Goal: Information Seeking & Learning: Learn about a topic

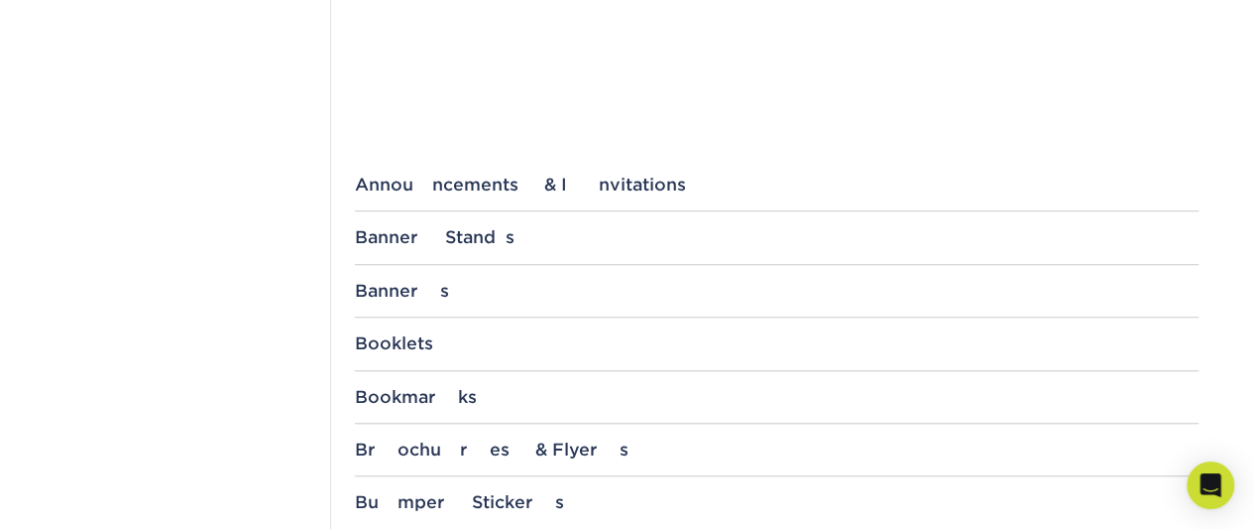
scroll to position [822, 0]
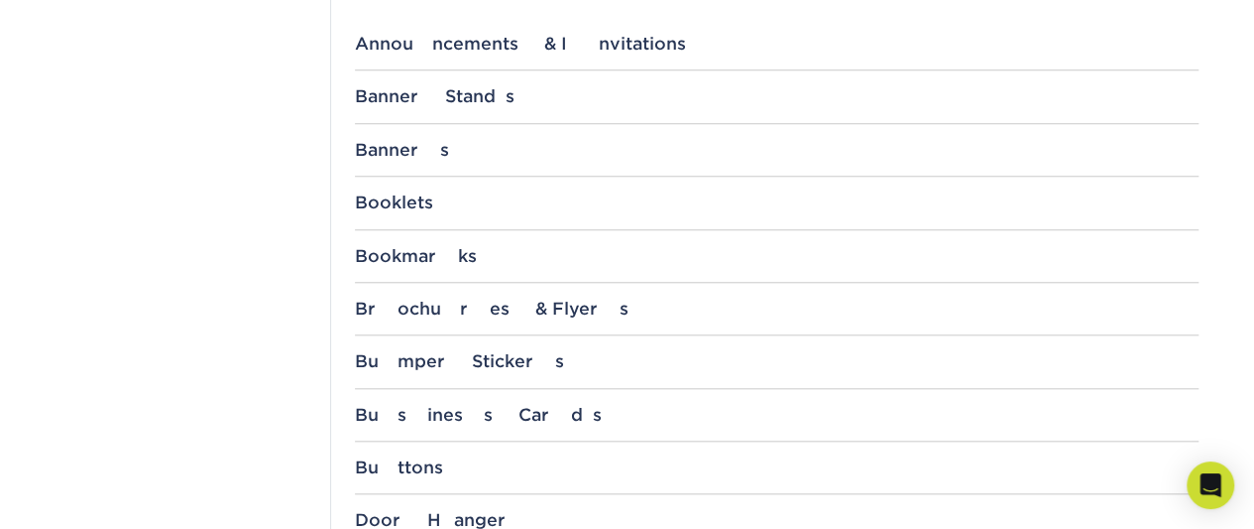
click at [462, 55] on div "Announcements & Invitations 4.25" x 5.5" with 1/4" Rounded Corners 4.25" x 5.5"…" at bounding box center [777, 52] width 844 height 37
click at [470, 52] on div "Announcements & Invitations" at bounding box center [777, 44] width 844 height 20
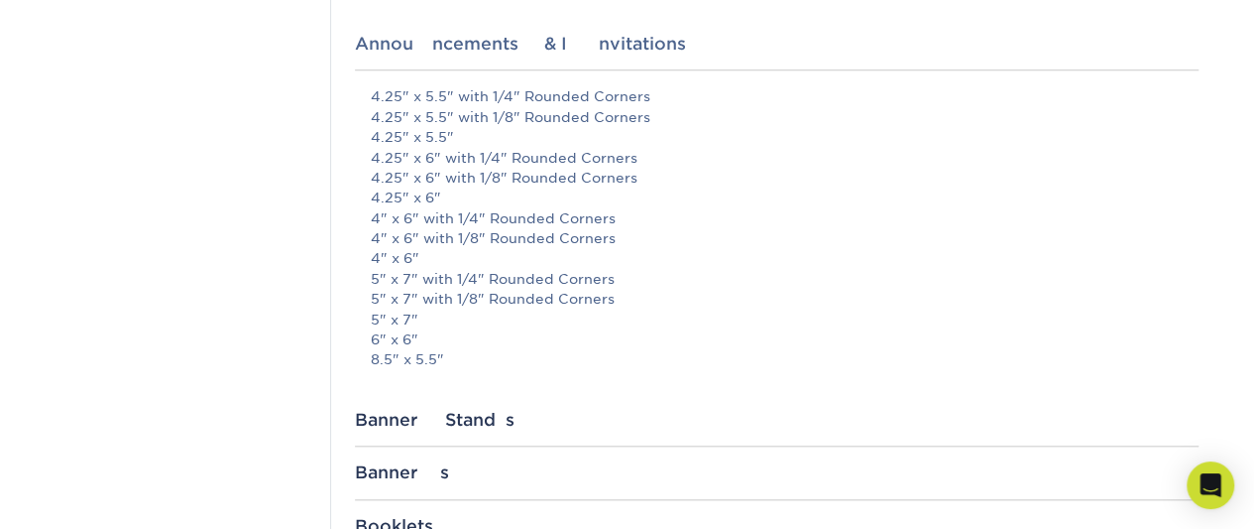
click at [470, 52] on div "Announcements & Invitations" at bounding box center [777, 44] width 844 height 20
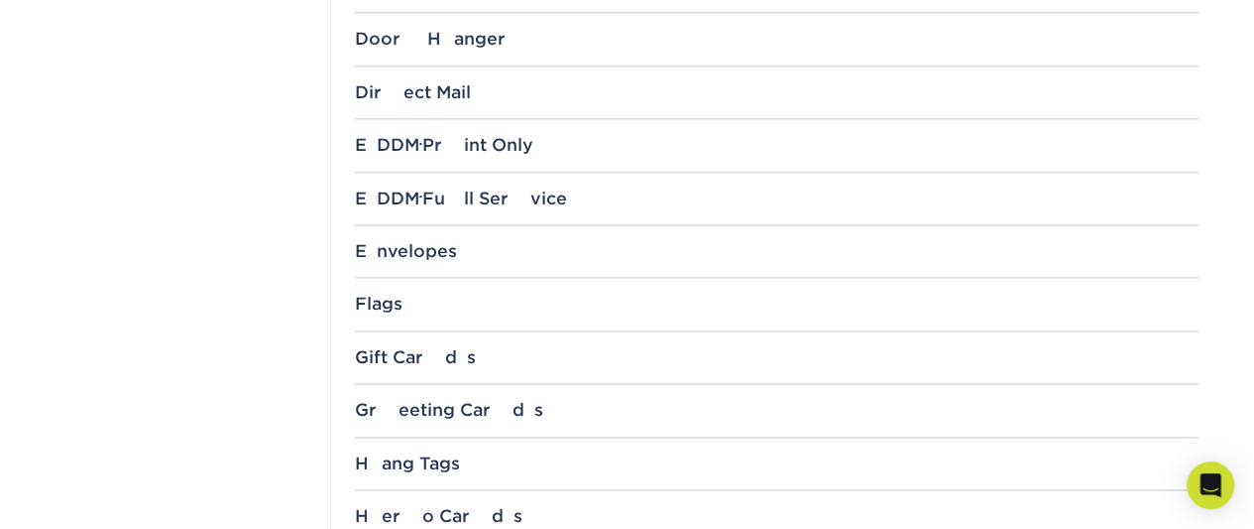
scroll to position [890, 0]
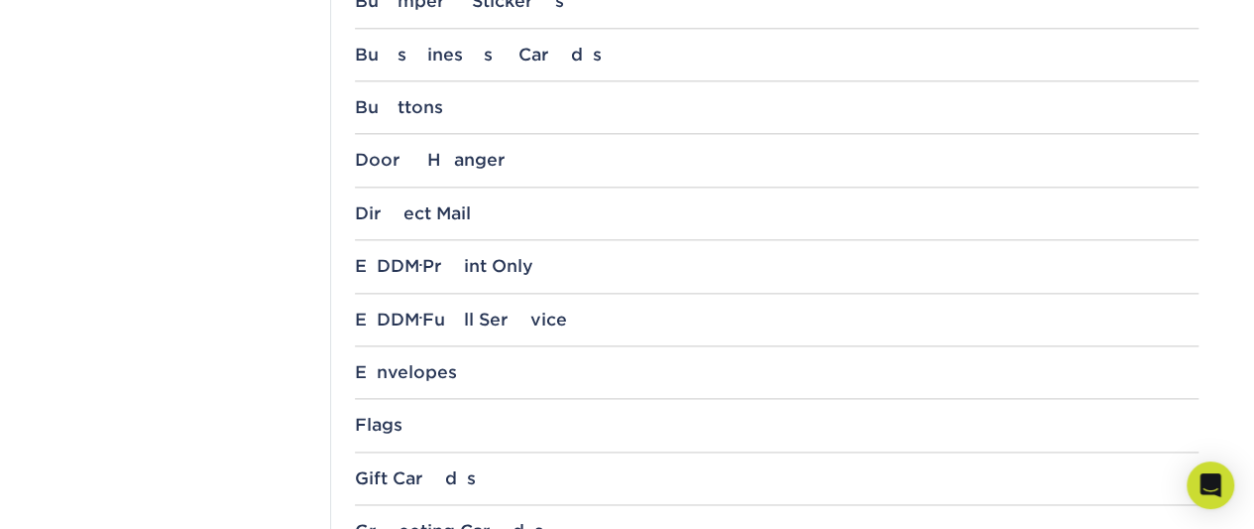
scroll to position [1028, 0]
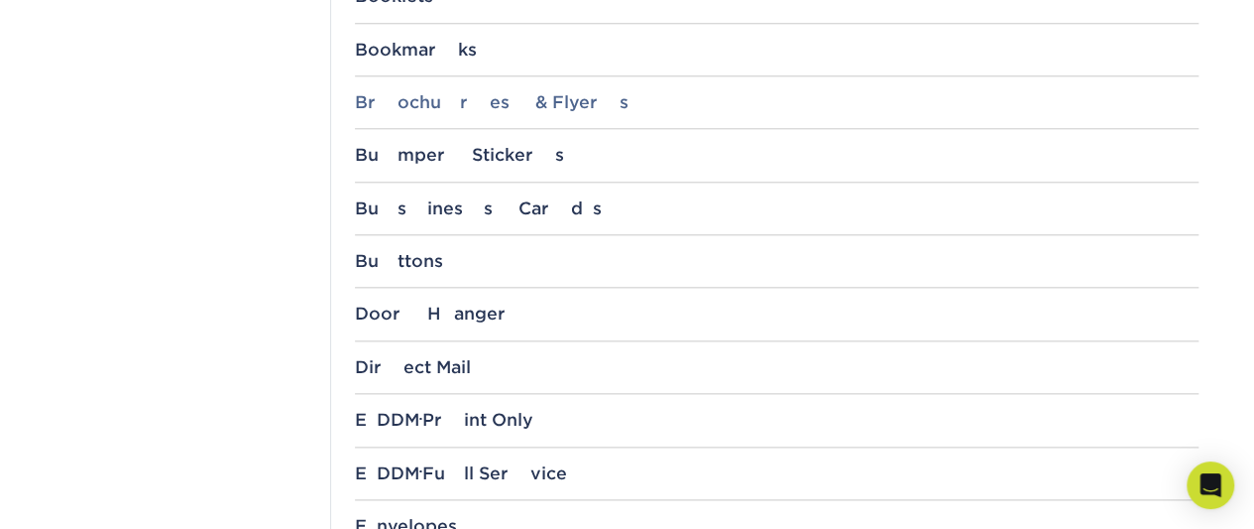
click at [472, 96] on div "Brochures & Flyers" at bounding box center [777, 102] width 844 height 20
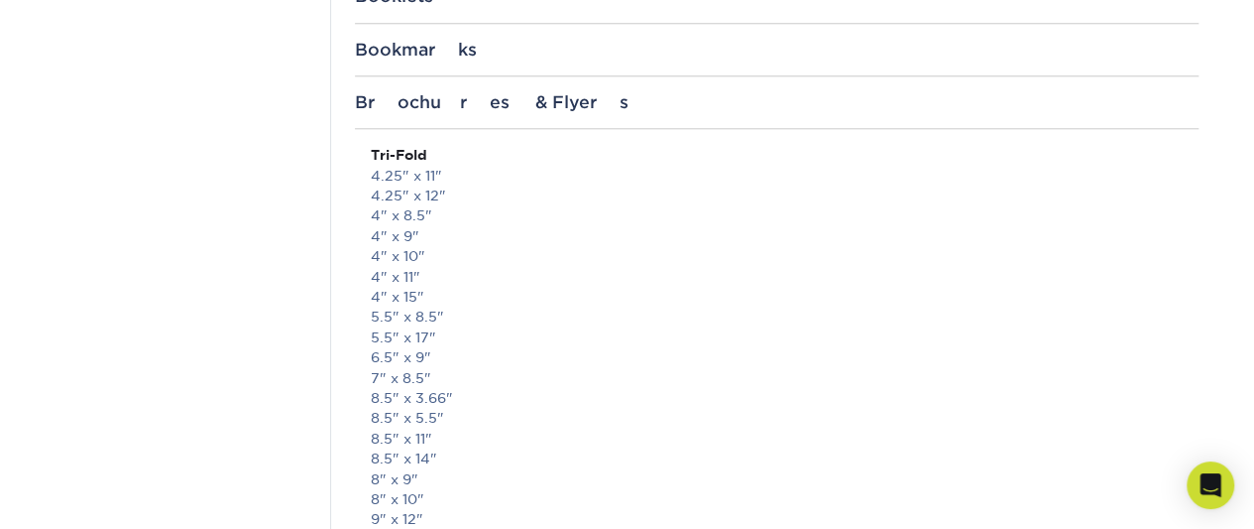
scroll to position [1176, 0]
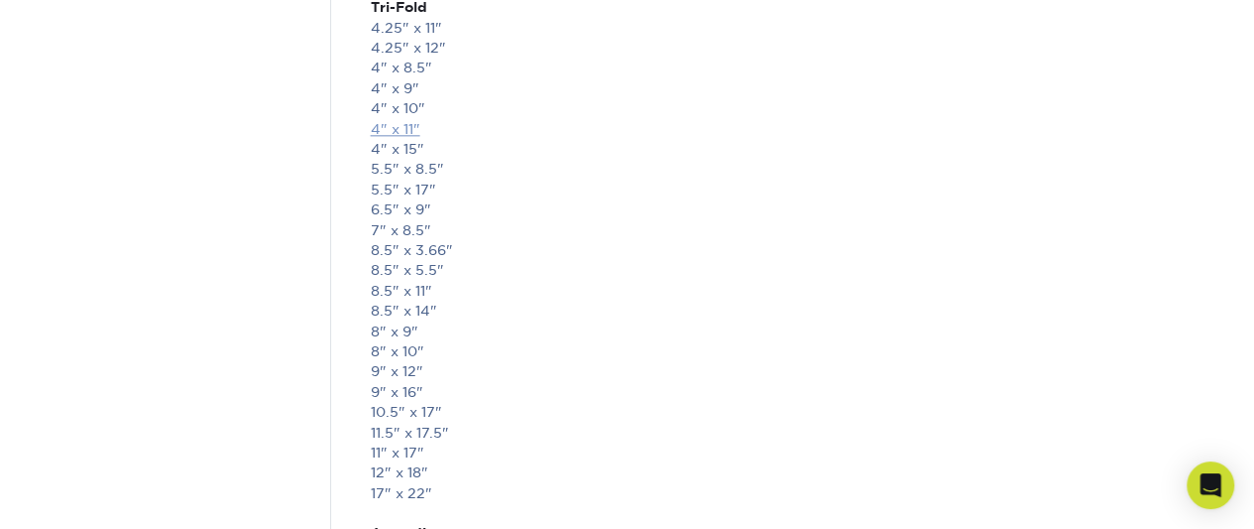
click at [407, 129] on link "4" x 11"" at bounding box center [396, 129] width 50 height 16
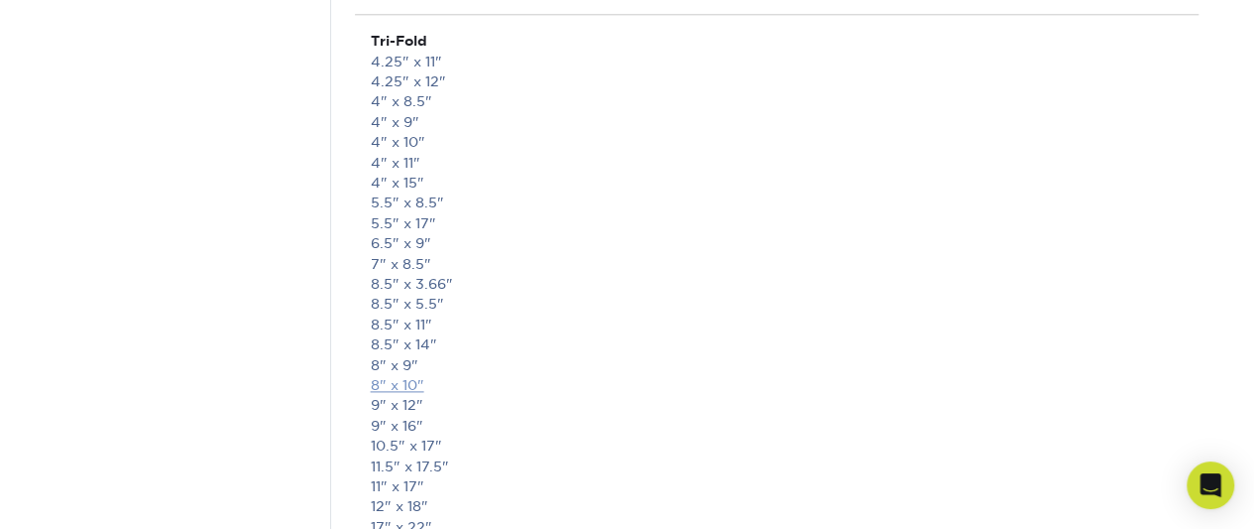
scroll to position [1145, 0]
click at [406, 377] on link "8" x 10"" at bounding box center [398, 382] width 54 height 16
click at [426, 320] on link "8.5" x 11"" at bounding box center [401, 321] width 61 height 16
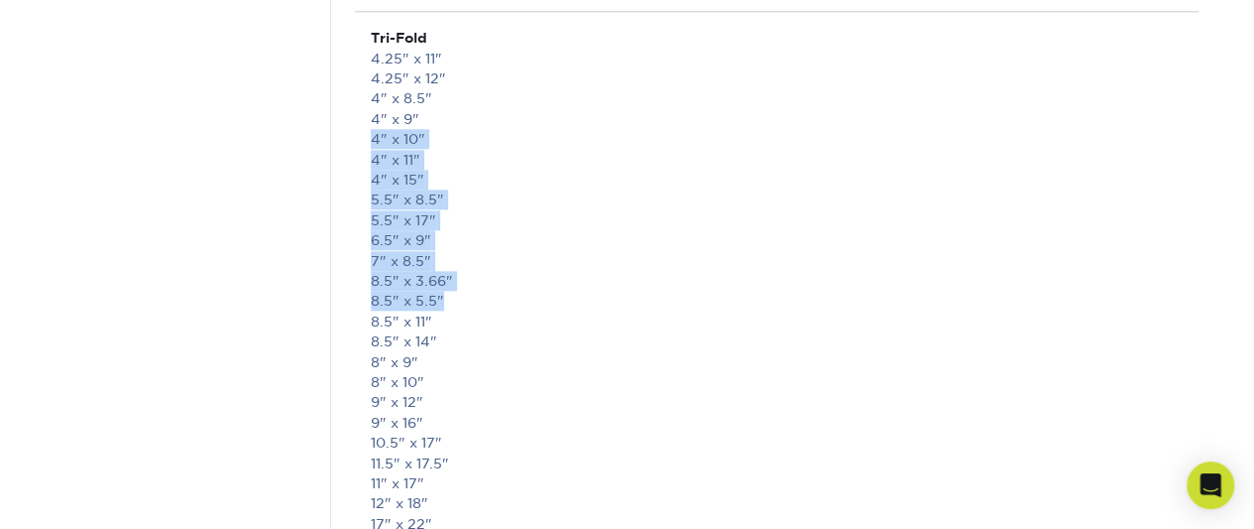
drag, startPoint x: 938, startPoint y: 293, endPoint x: 1059, endPoint y: 140, distance: 194.8
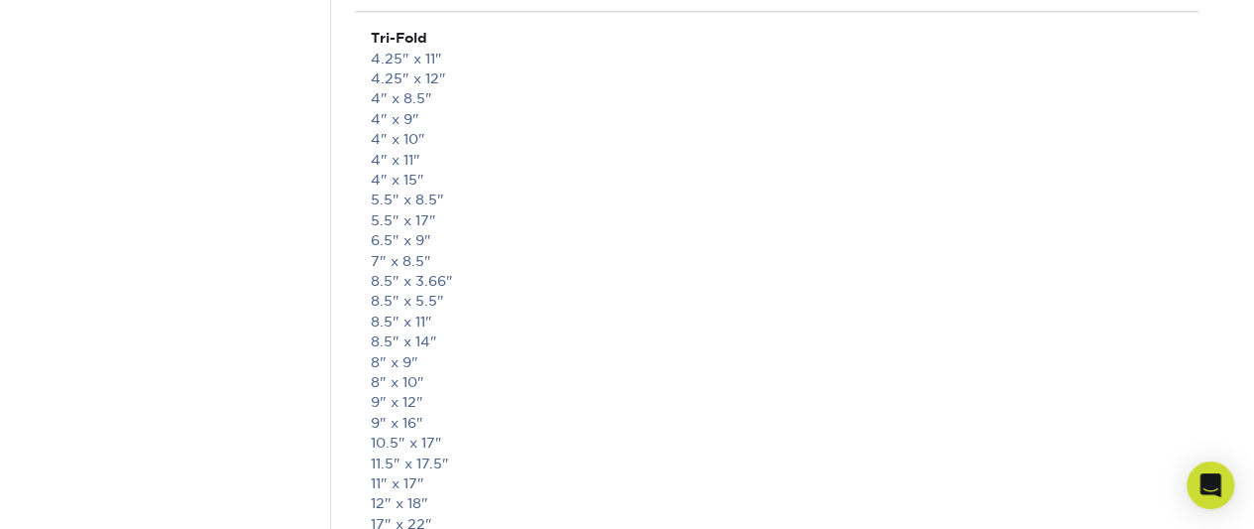
click at [384, 320] on link "8.5" x 11"" at bounding box center [401, 321] width 61 height 16
